Goal: Task Accomplishment & Management: Complete application form

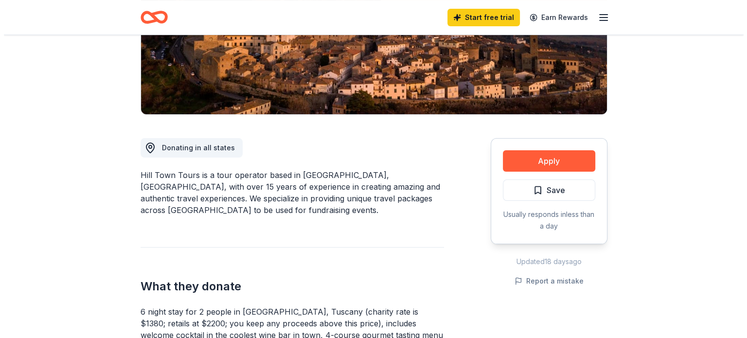
scroll to position [184, 0]
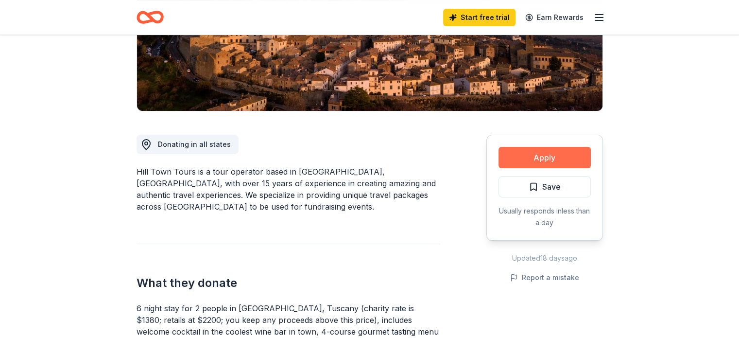
drag, startPoint x: 537, startPoint y: 160, endPoint x: 520, endPoint y: 159, distance: 17.1
click at [520, 159] on button "Apply" at bounding box center [545, 157] width 92 height 21
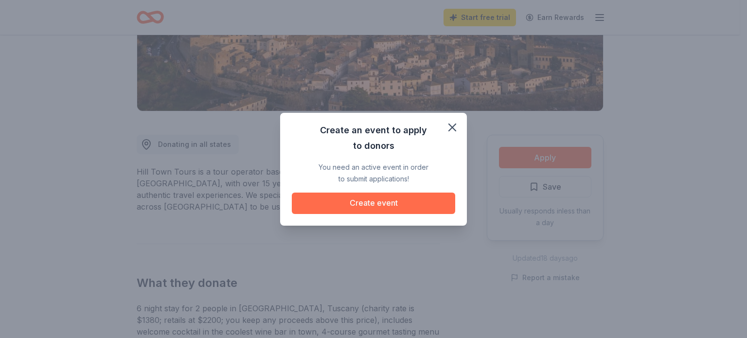
click at [380, 205] on button "Create event" at bounding box center [373, 203] width 163 height 21
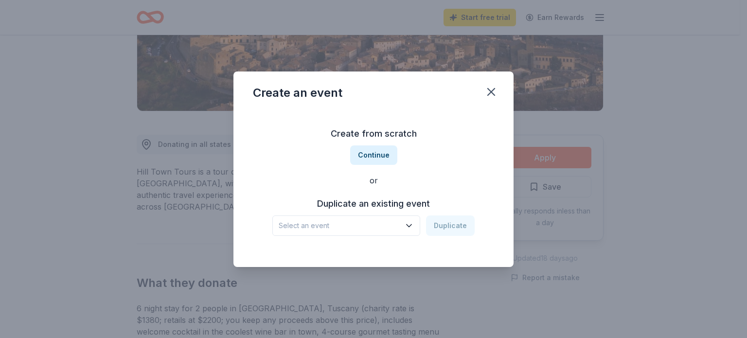
click at [411, 226] on icon "button" at bounding box center [409, 226] width 10 height 10
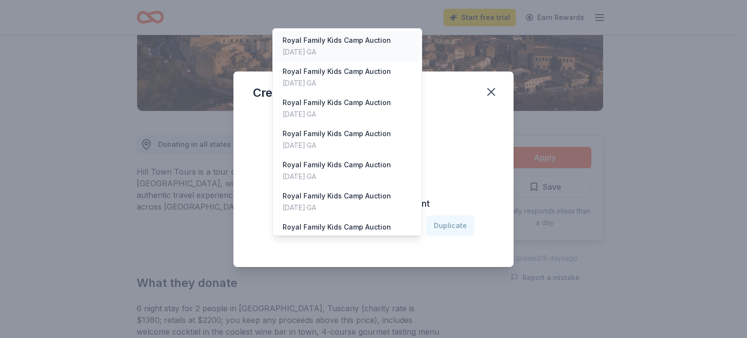
click at [329, 35] on div "Royal Family Kids Camp Auction" at bounding box center [336, 41] width 108 height 12
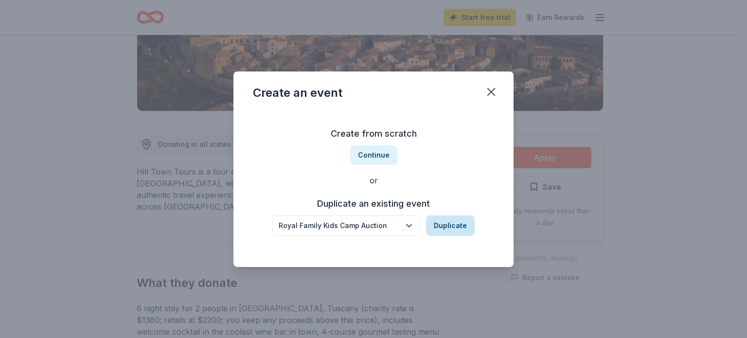
drag, startPoint x: 451, startPoint y: 228, endPoint x: 444, endPoint y: 227, distance: 6.8
click at [444, 227] on button "Duplicate" at bounding box center [450, 225] width 49 height 20
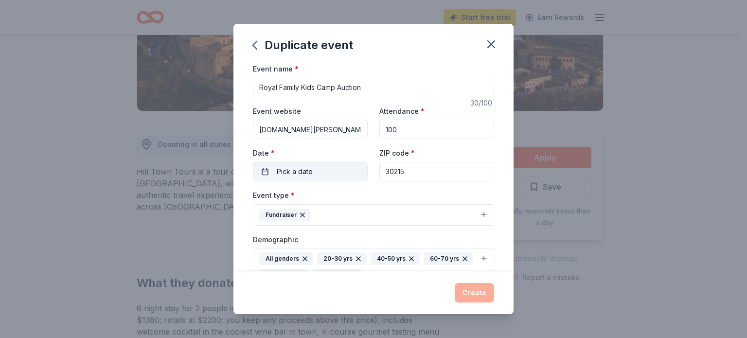
drag, startPoint x: 307, startPoint y: 175, endPoint x: 266, endPoint y: 173, distance: 40.4
click at [266, 173] on button "Pick a date" at bounding box center [310, 171] width 115 height 19
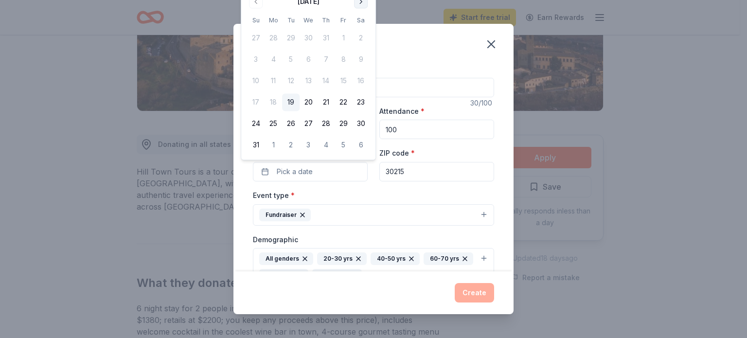
click at [356, 3] on button "Go to next month" at bounding box center [361, 2] width 14 height 14
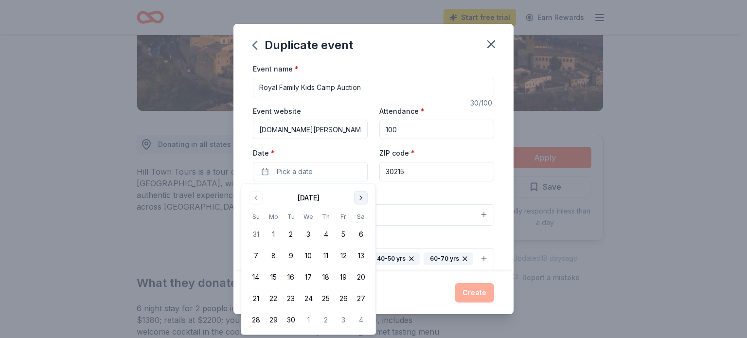
click at [358, 197] on button "Go to next month" at bounding box center [361, 198] width 14 height 14
click at [361, 303] on button "25" at bounding box center [361, 299] width 18 height 18
click at [361, 299] on button "25" at bounding box center [361, 299] width 18 height 18
click at [459, 211] on button "Fundraiser" at bounding box center [373, 214] width 241 height 21
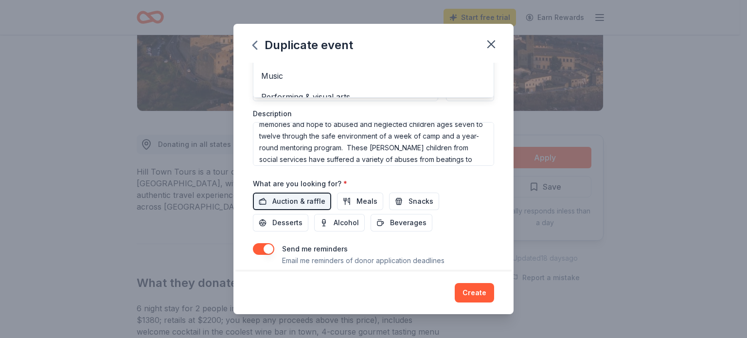
scroll to position [58, 0]
click at [481, 159] on div "Event type * Fundraiser Business & professional Food & drink Health & wellness …" at bounding box center [373, 54] width 241 height 223
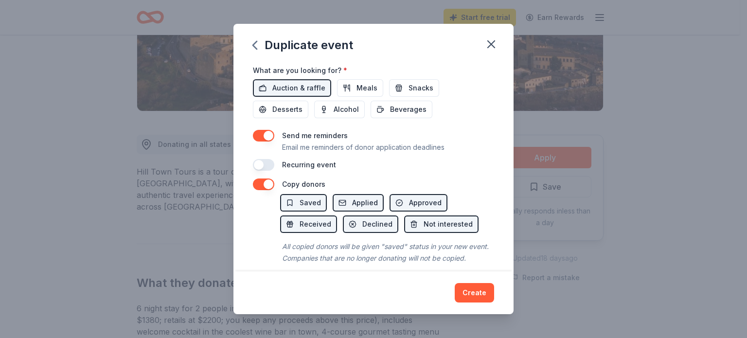
scroll to position [372, 0]
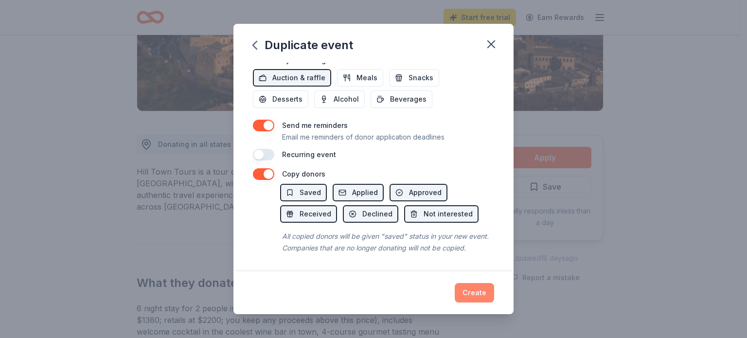
click at [476, 293] on button "Create" at bounding box center [474, 292] width 39 height 19
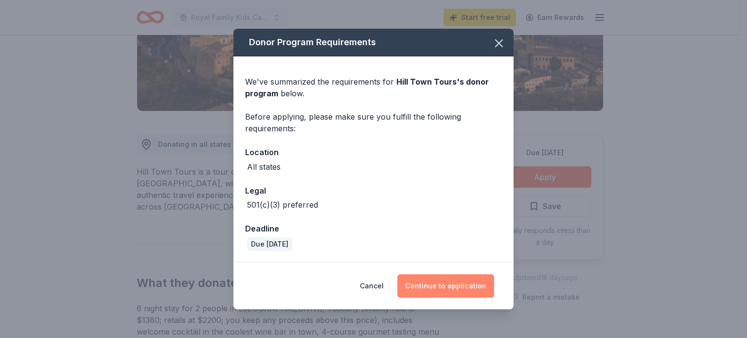
click at [452, 286] on button "Continue to application" at bounding box center [445, 285] width 97 height 23
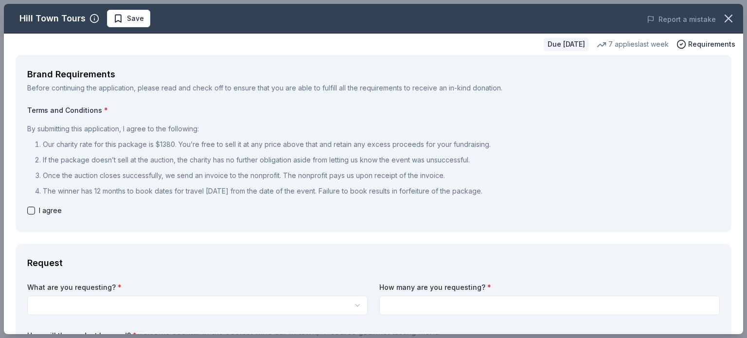
click at [452, 286] on label "How many are you requesting? *" at bounding box center [549, 287] width 340 height 10
click at [31, 212] on button "button" at bounding box center [31, 211] width 8 height 8
checkbox input "true"
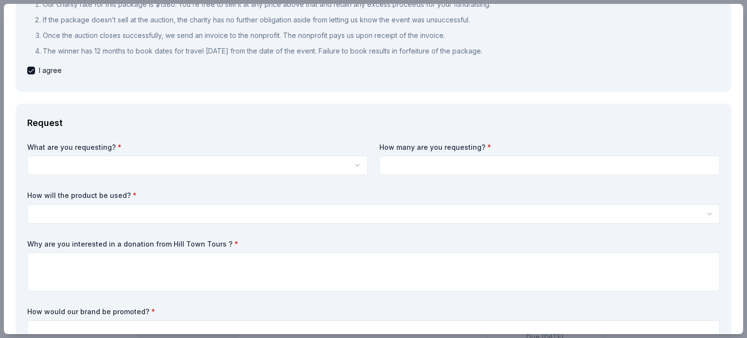
click at [48, 168] on html "You've turned off quick searches. Undo Web search Copy Define Turn off quick se…" at bounding box center [373, 169] width 747 height 338
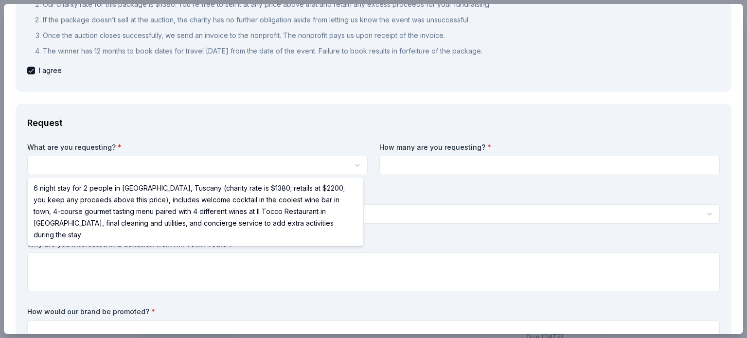
select select "6 night stay for 2 people in Cortona, Tuscany (charity rate is $1380; retails a…"
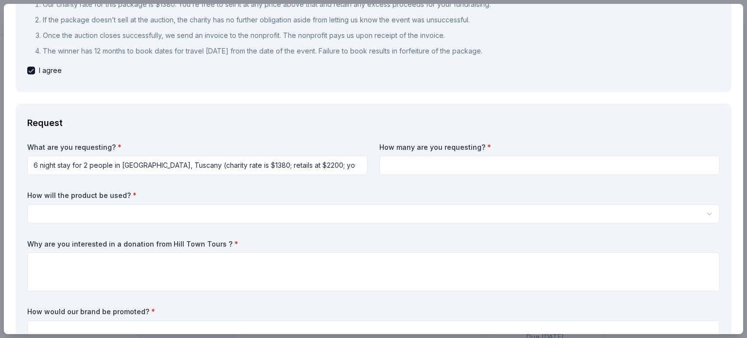
click at [443, 165] on input at bounding box center [549, 165] width 340 height 19
type input "1"
click at [62, 219] on html "You've turned off quick searches. Undo Web search Copy Define Turn off quick se…" at bounding box center [373, 169] width 747 height 338
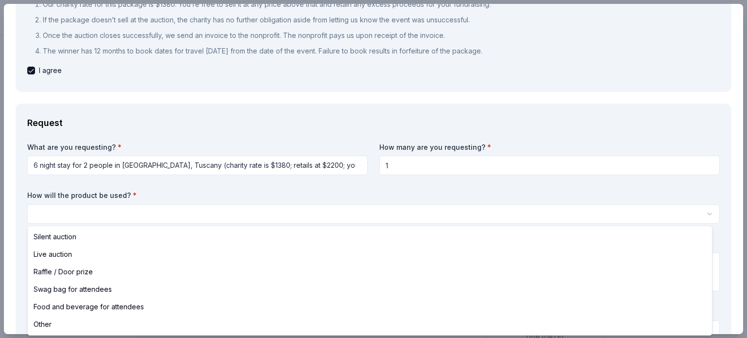
select select "liveAuction"
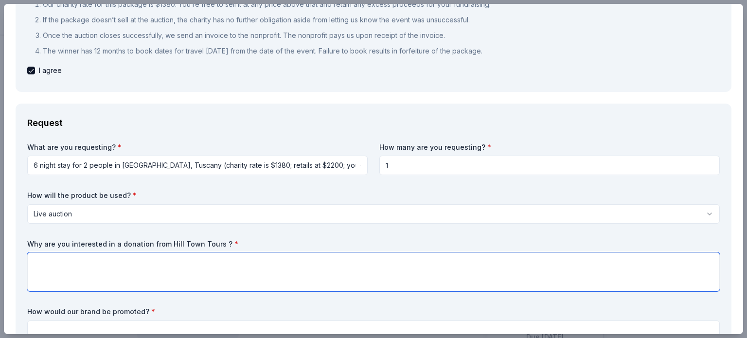
click at [53, 274] on textarea at bounding box center [373, 271] width 692 height 39
drag, startPoint x: 53, startPoint y: 274, endPoint x: 70, endPoint y: 281, distance: 18.8
click at [70, 281] on textarea at bounding box center [373, 271] width 692 height 39
type textarea "Auction to raise funds for summer camp and year around mentoring for children i…"
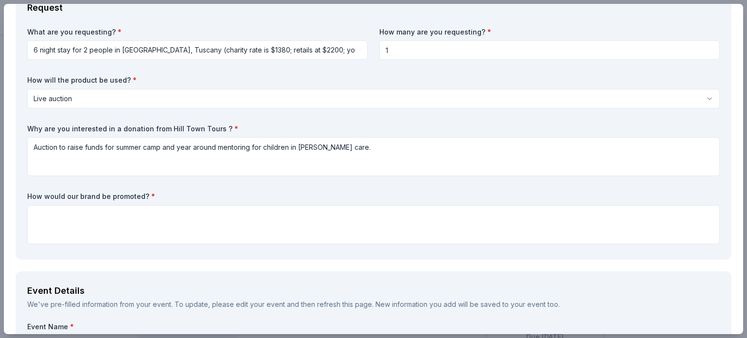
scroll to position [269, 0]
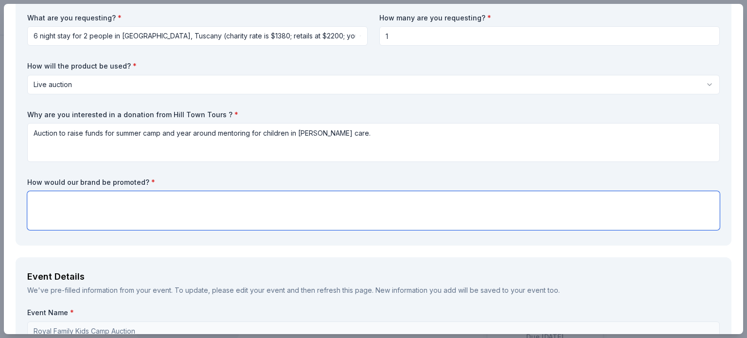
click at [74, 202] on textarea at bounding box center [373, 210] width 692 height 39
type textarea "Online and in program at the live event."
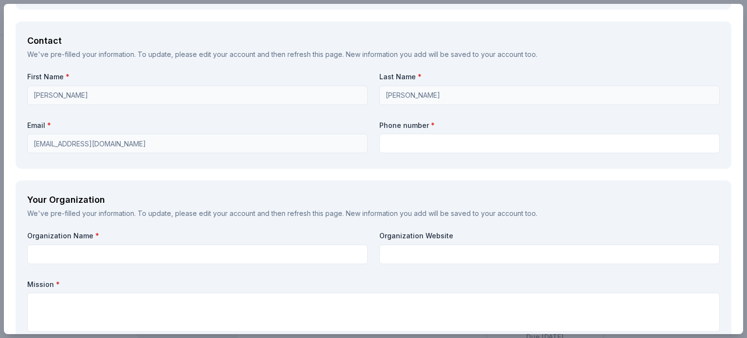
scroll to position [841, 0]
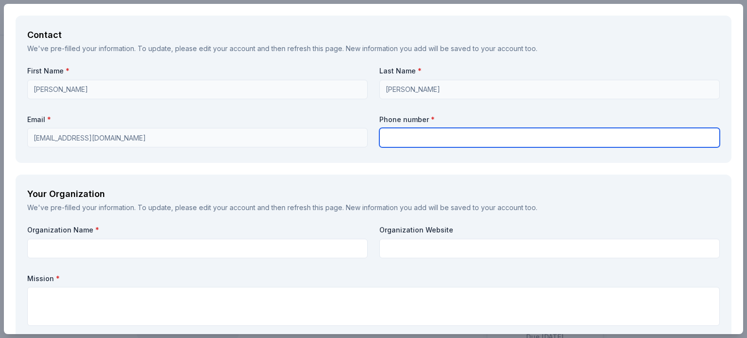
click at [406, 140] on input "text" at bounding box center [549, 137] width 340 height 19
type input "7703566814"
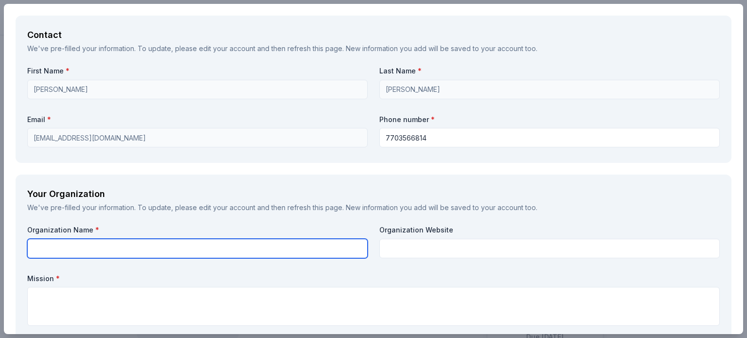
type input "46-4902711"
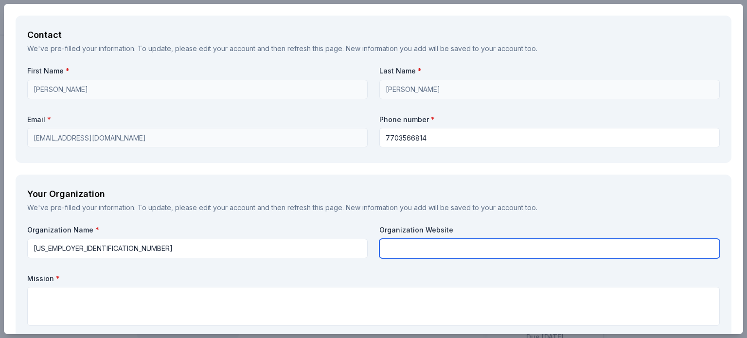
type input "46-4902711"
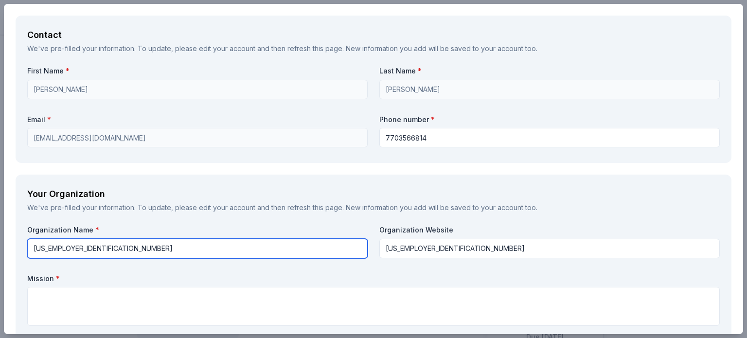
click at [89, 241] on input "46-4902711" at bounding box center [197, 248] width 340 height 19
type input "ROYAL FAMILY KIDS CAMP 165 INC"
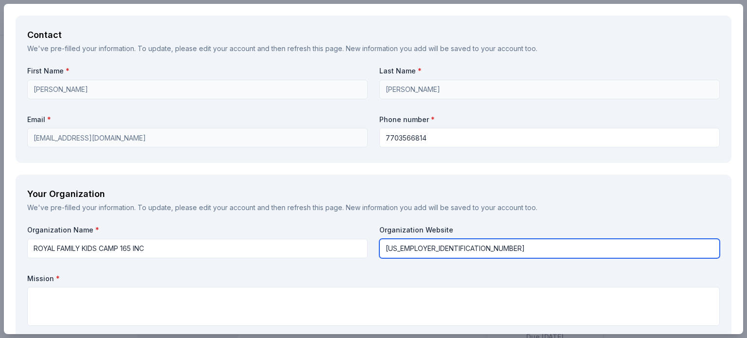
click at [435, 247] on input "46-4902711" at bounding box center [549, 248] width 340 height 19
type input "[DOMAIN_NAME][PERSON_NAME]"
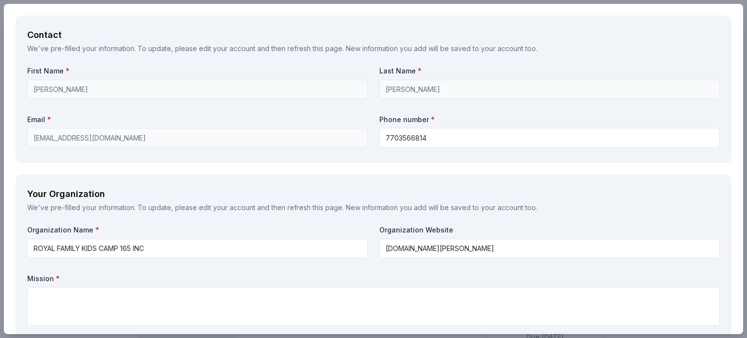
click at [735, 184] on div "Brand Requirements Before continuing the application, please read and check off…" at bounding box center [373, 2] width 739 height 1576
click at [735, 186] on div "Brand Requirements Before continuing the application, please read and check off…" at bounding box center [373, 2] width 739 height 1576
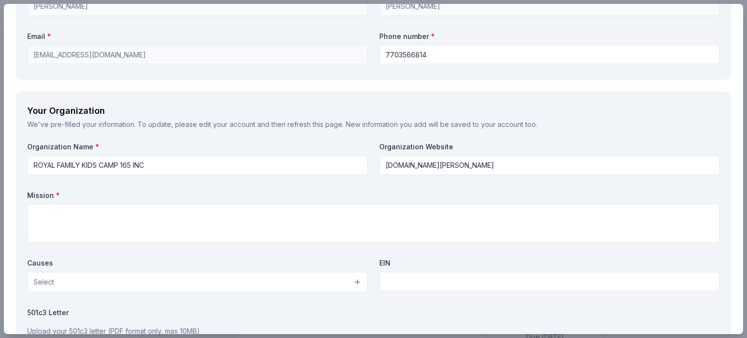
scroll to position [926, 0]
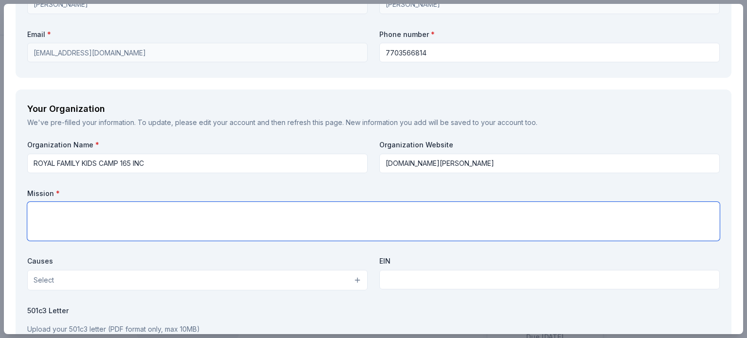
click at [72, 209] on textarea at bounding box center [373, 221] width 692 height 39
paste textarea "Auction to raise funds for Royal Family Kids which provides positive memories a…"
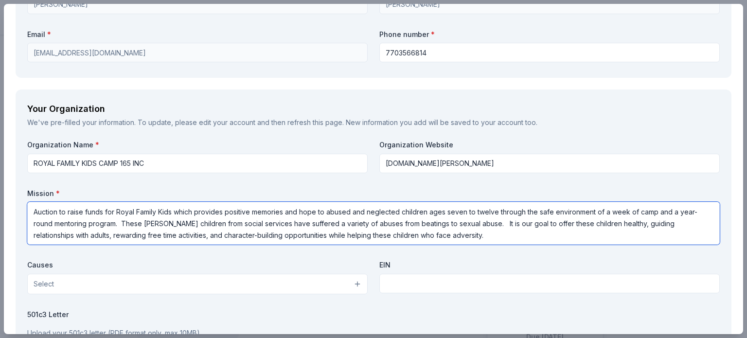
click at [116, 211] on textarea "Auction to raise funds for Royal Family Kids which provides positive memories a…" at bounding box center [373, 223] width 692 height 43
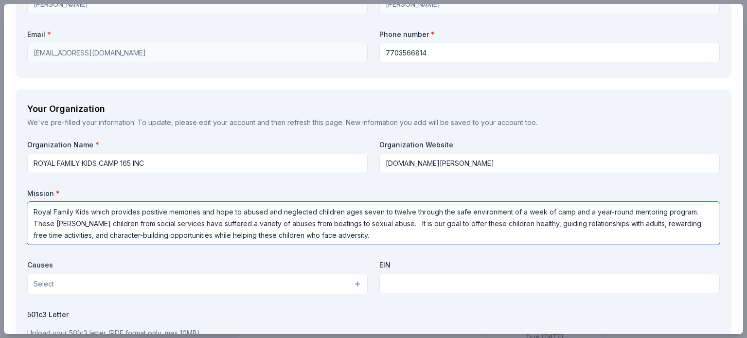
click at [110, 211] on textarea "Royal Family Kids which provides positive memories and hope to abused and negle…" at bounding box center [373, 223] width 692 height 43
type textarea "Royal Family Kids provides positive memories and hope to abused and neglected c…"
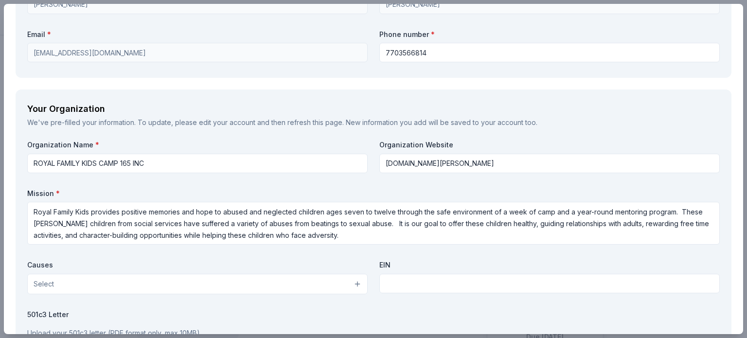
click at [294, 282] on button "Select" at bounding box center [197, 284] width 340 height 20
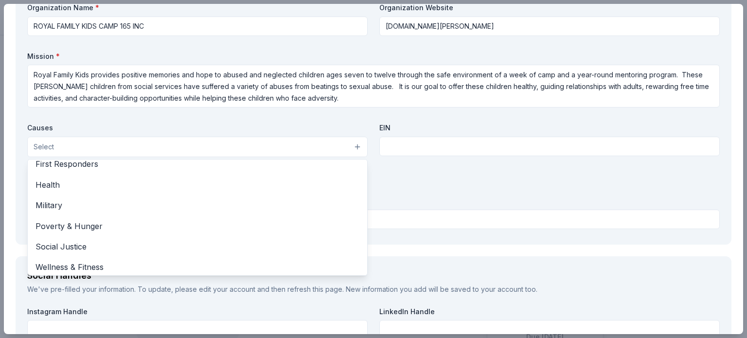
scroll to position [135, 0]
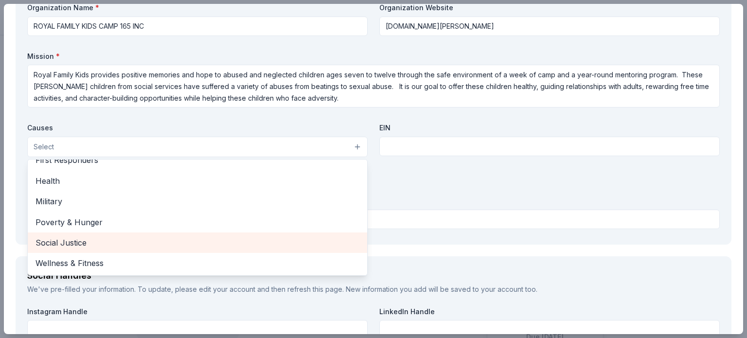
click at [60, 241] on span "Social Justice" at bounding box center [197, 242] width 324 height 13
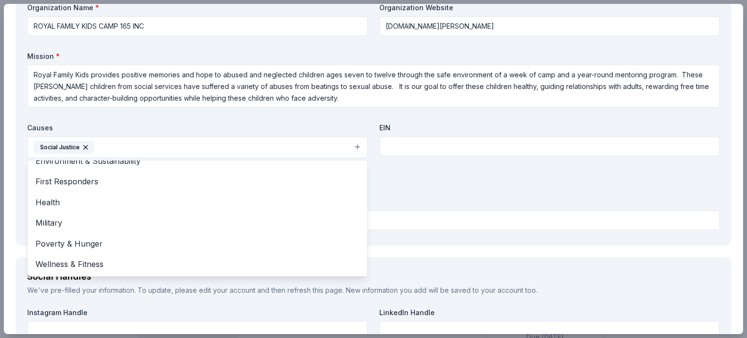
click at [393, 151] on div "Organization Name * ROYAL FAMILY KIDS CAMP 165 INC Organization Website ftc-lov…" at bounding box center [373, 118] width 692 height 230
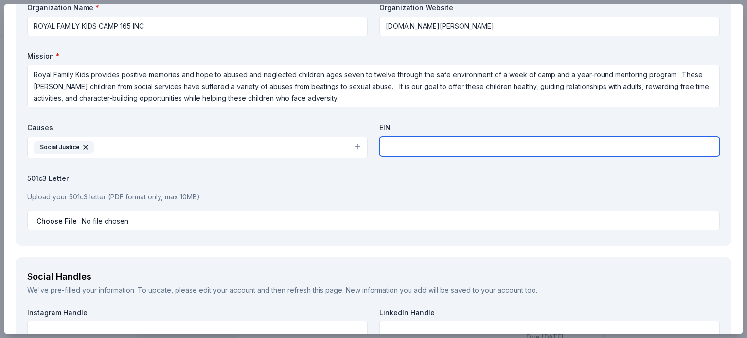
click at [393, 144] on input "text" at bounding box center [549, 146] width 340 height 19
type input "46-4902711"
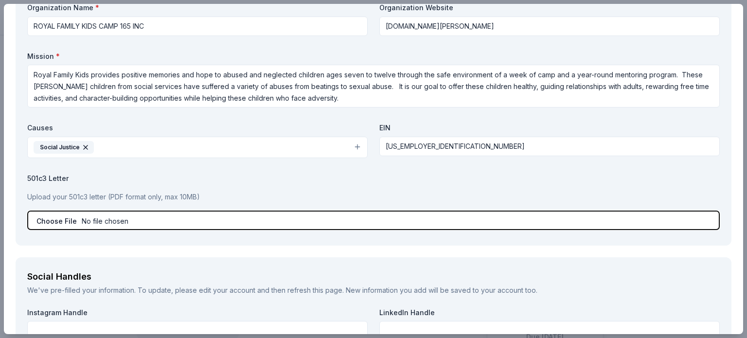
click at [94, 222] on input "file" at bounding box center [373, 220] width 692 height 19
type input "C:\fakepath\501(c)3.pdf"
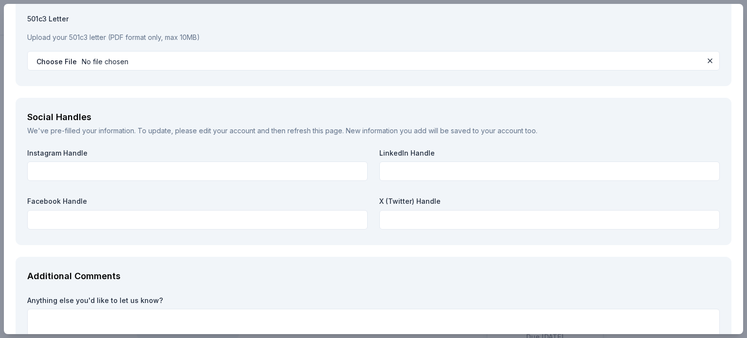
scroll to position [1234, 0]
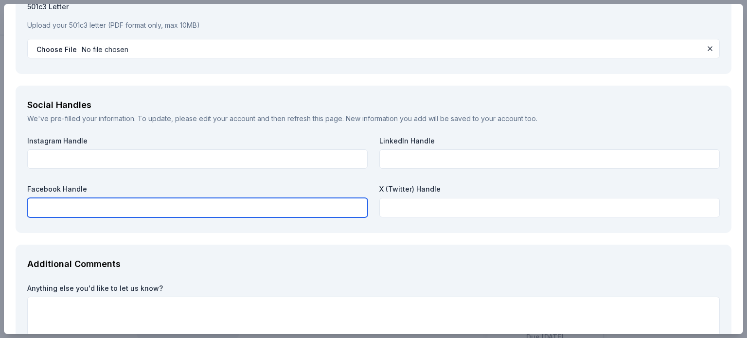
click at [49, 210] on input "text" at bounding box center [197, 207] width 340 height 19
type input "FACEBOOK.COM/ROYALFAMILYKIDS165"
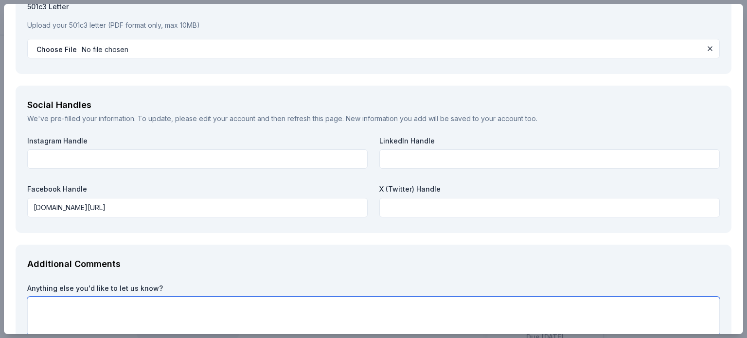
click at [55, 314] on textarea at bounding box center [373, 316] width 692 height 39
type textarea "w"
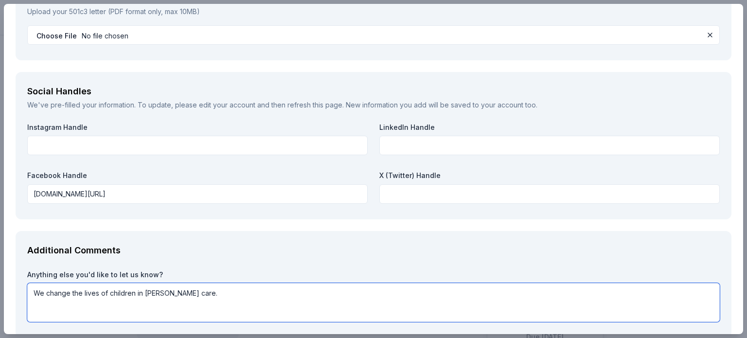
scroll to position [1258, 0]
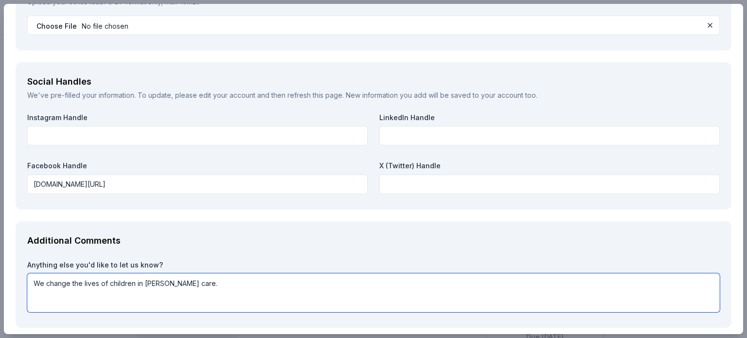
type textarea "We change the lives of children in foster care."
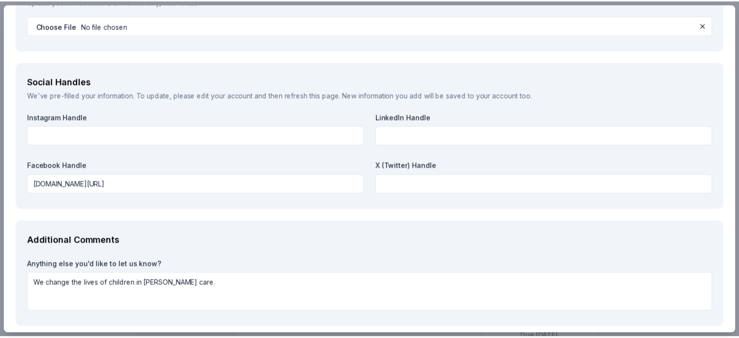
scroll to position [1301, 0]
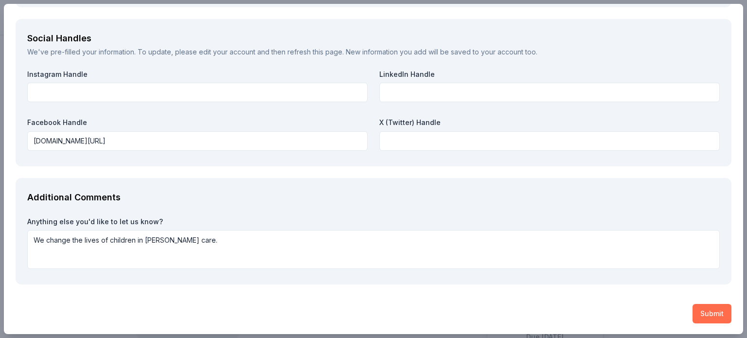
click at [704, 312] on button "Submit" at bounding box center [711, 313] width 39 height 19
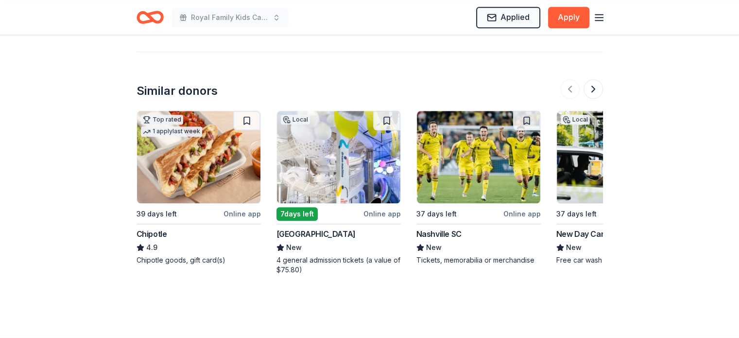
scroll to position [962, 0]
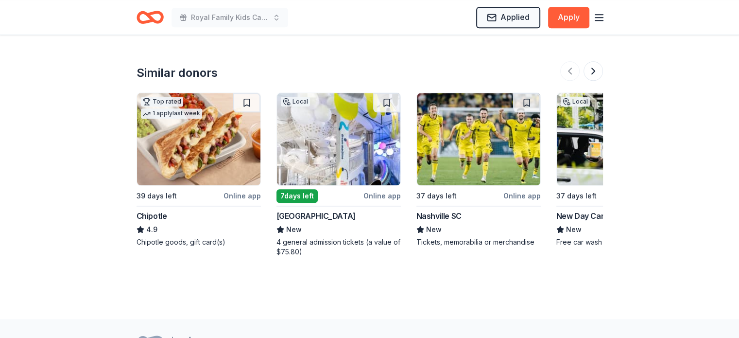
click at [157, 210] on div "Chipotle" at bounding box center [152, 216] width 31 height 12
click at [315, 210] on div "National Children's Museum" at bounding box center [316, 216] width 79 height 12
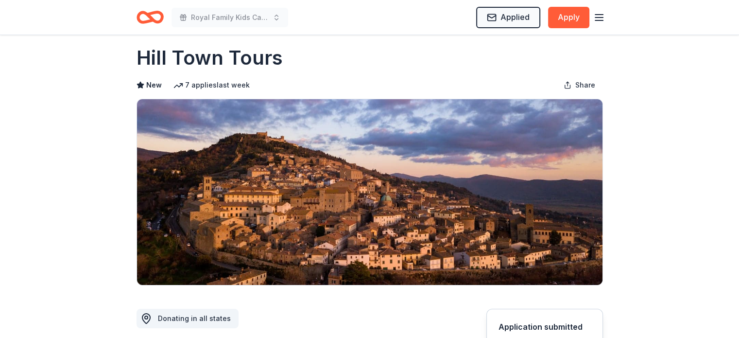
scroll to position [0, 0]
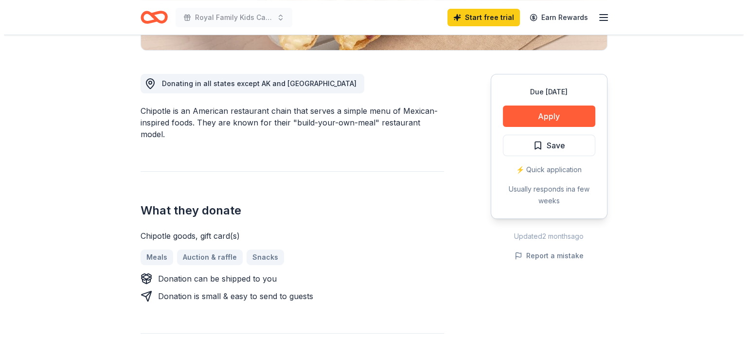
scroll to position [247, 0]
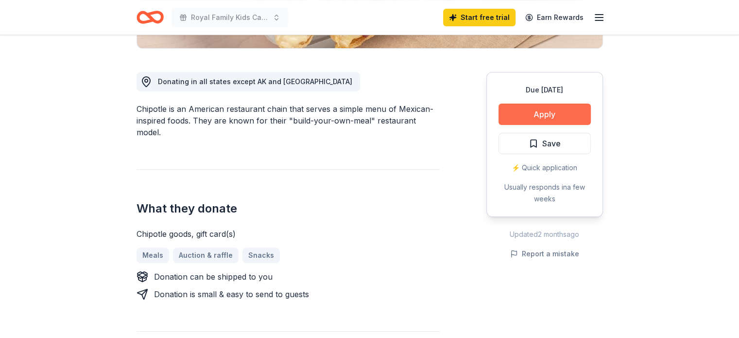
click at [549, 113] on button "Apply" at bounding box center [545, 114] width 92 height 21
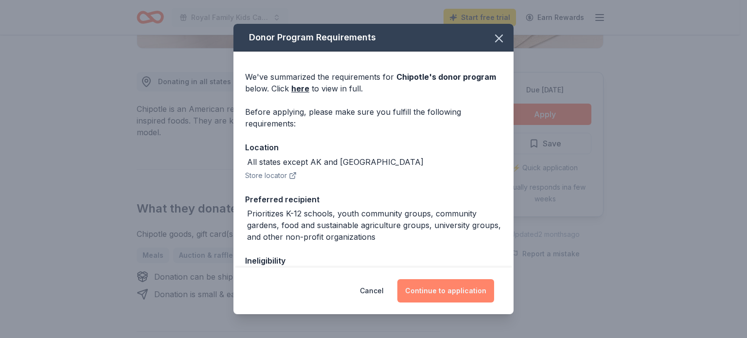
click at [451, 291] on button "Continue to application" at bounding box center [445, 290] width 97 height 23
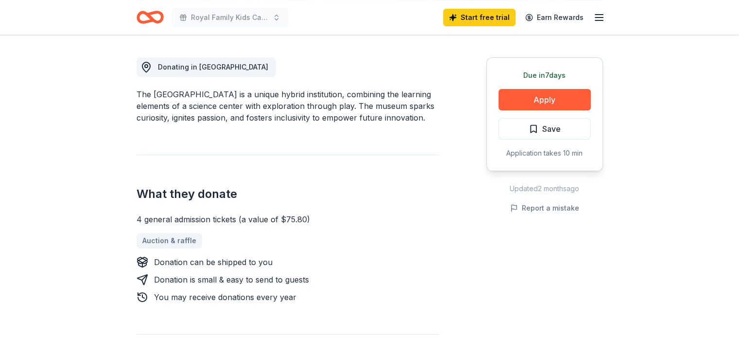
scroll to position [263, 0]
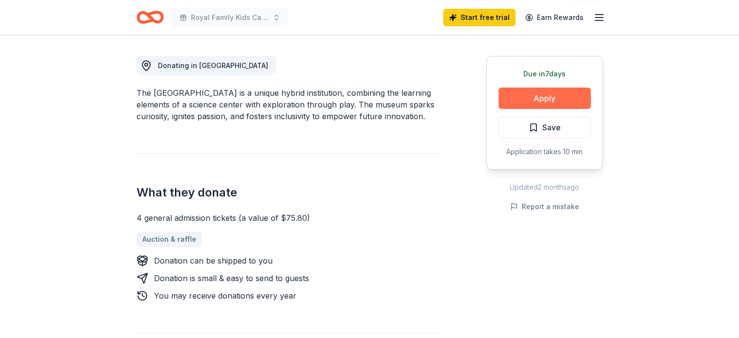
click at [539, 95] on button "Apply" at bounding box center [545, 98] width 92 height 21
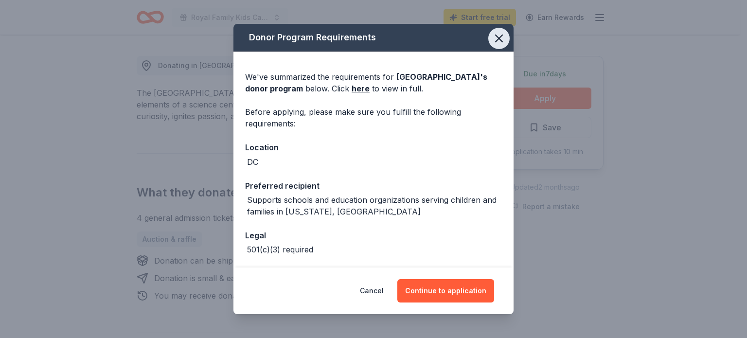
click at [495, 36] on icon "button" at bounding box center [498, 38] width 7 height 7
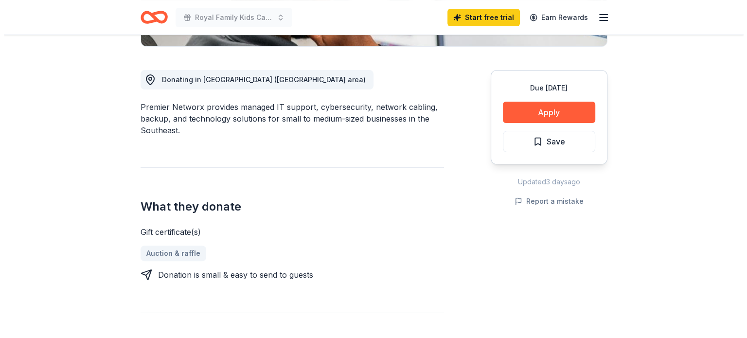
scroll to position [252, 0]
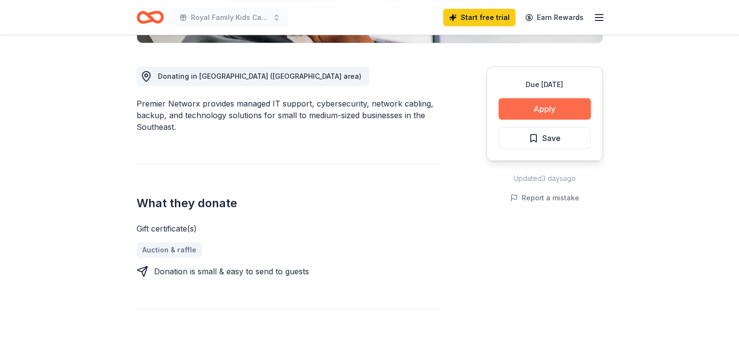
click at [551, 110] on button "Apply" at bounding box center [545, 108] width 92 height 21
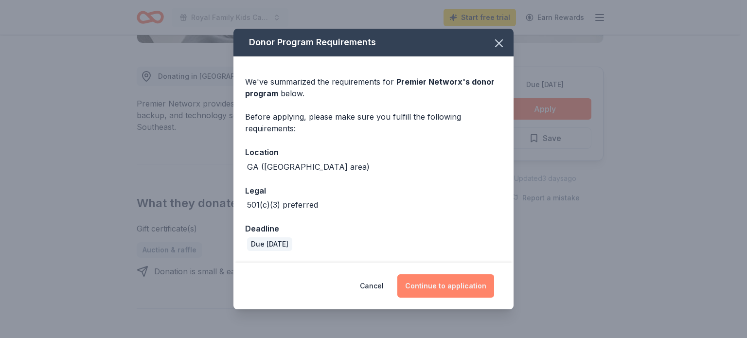
click at [440, 279] on button "Continue to application" at bounding box center [445, 285] width 97 height 23
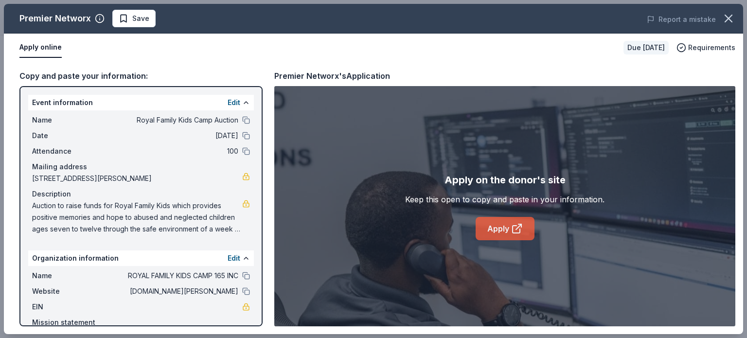
click at [501, 230] on link "Apply" at bounding box center [504, 228] width 59 height 23
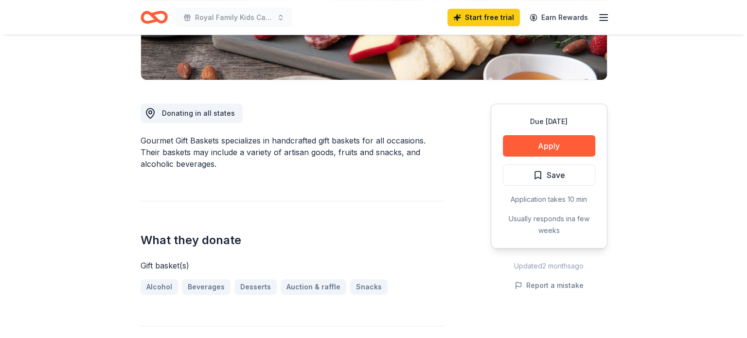
scroll to position [155, 0]
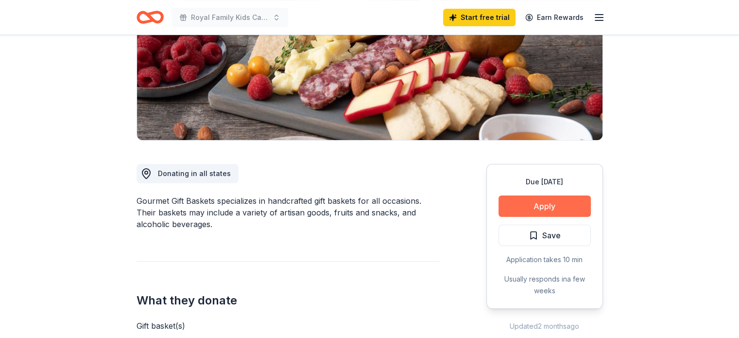
click at [558, 207] on button "Apply" at bounding box center [545, 205] width 92 height 21
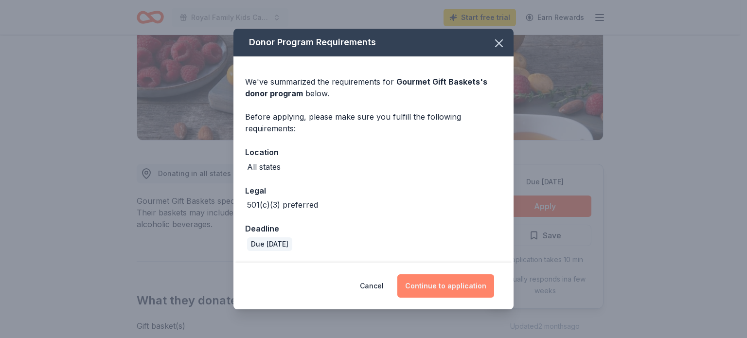
click at [449, 285] on button "Continue to application" at bounding box center [445, 285] width 97 height 23
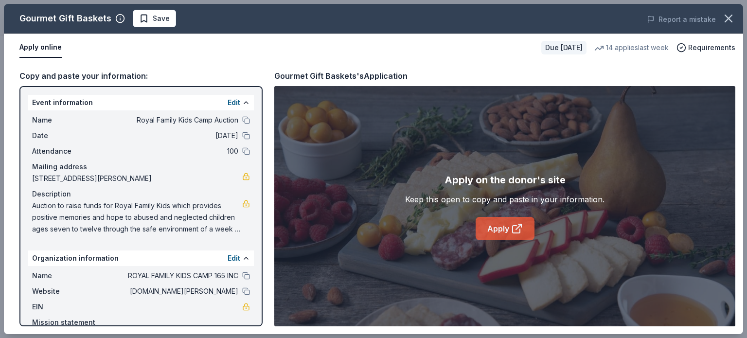
click at [496, 230] on link "Apply" at bounding box center [504, 228] width 59 height 23
